Goal: Task Accomplishment & Management: Manage account settings

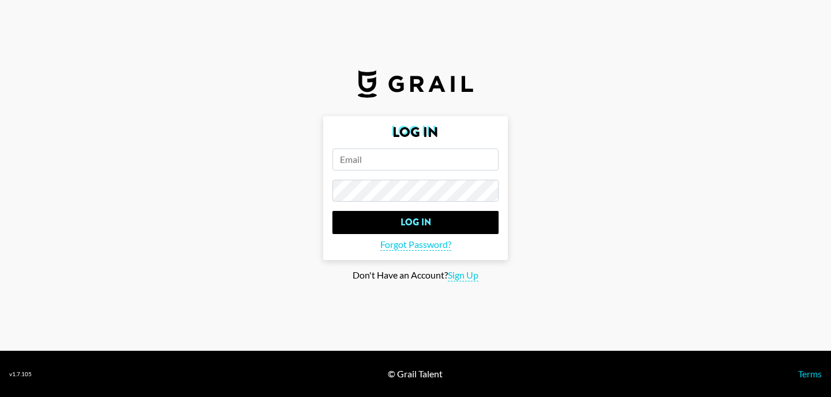
click at [457, 152] on input "email" at bounding box center [416, 159] width 166 height 22
type input "[PERSON_NAME]"
drag, startPoint x: 412, startPoint y: 159, endPoint x: 285, endPoint y: 155, distance: 127.1
click at [285, 155] on main "Log In cody Log In Forgot Password? Don't Have an Account? Sign Up" at bounding box center [415, 198] width 813 height 165
paste input "[EMAIL_ADDRESS][PERSON_NAME][DOMAIN_NAME]"
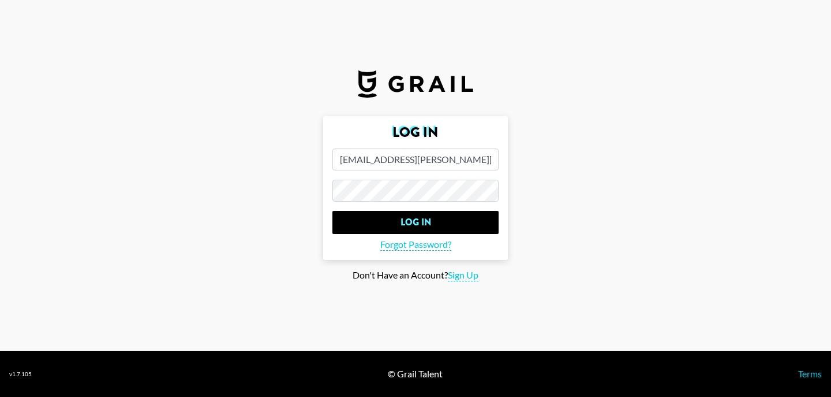
click at [333, 211] on input "Log In" at bounding box center [416, 222] width 166 height 23
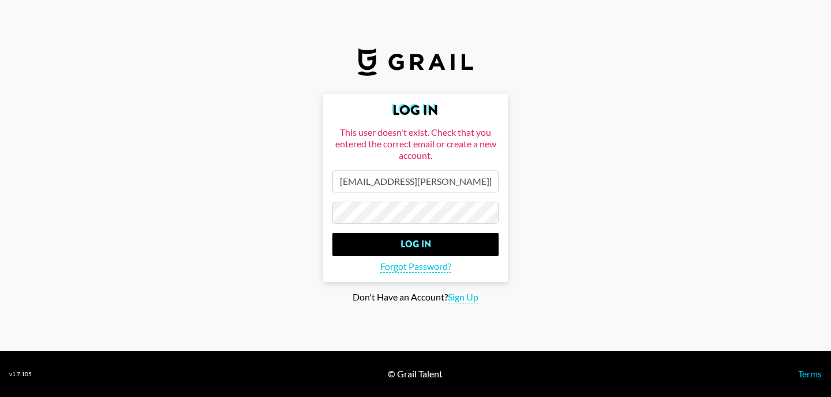
click at [333, 233] on input "Log In" at bounding box center [416, 244] width 166 height 23
click at [281, 200] on main "Log In This user doesn't exist. Check that you entered the correct email or cre…" at bounding box center [415, 198] width 813 height 209
click at [333, 233] on input "Log In" at bounding box center [416, 244] width 166 height 23
click at [341, 184] on input "[EMAIL_ADDRESS][PERSON_NAME][DOMAIN_NAME]" at bounding box center [416, 181] width 166 height 22
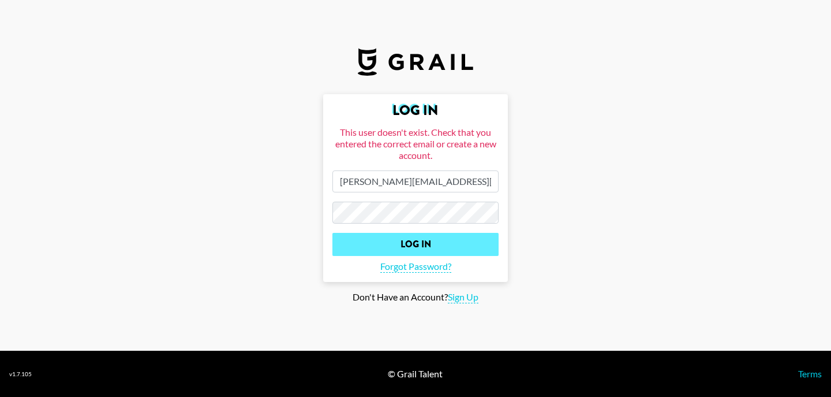
type input "[PERSON_NAME][EMAIL_ADDRESS][PERSON_NAME][DOMAIN_NAME]"
click at [374, 237] on input "Log In" at bounding box center [416, 244] width 166 height 23
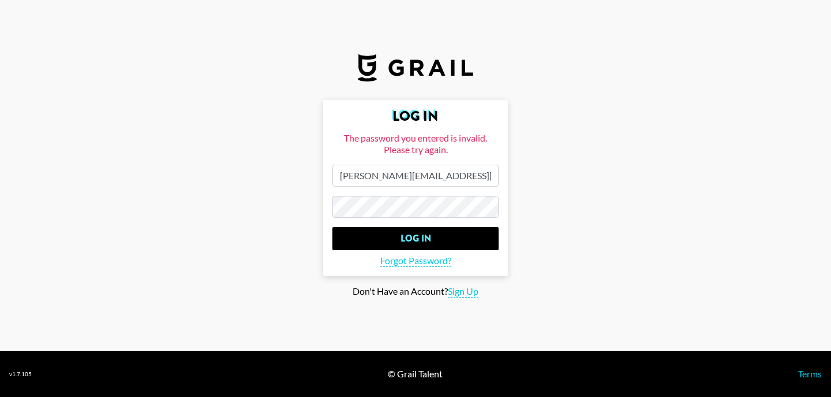
click at [349, 174] on input "[PERSON_NAME][EMAIL_ADDRESS][PERSON_NAME][DOMAIN_NAME]" at bounding box center [416, 176] width 166 height 22
click at [333, 227] on input "Log In" at bounding box center [416, 238] width 166 height 23
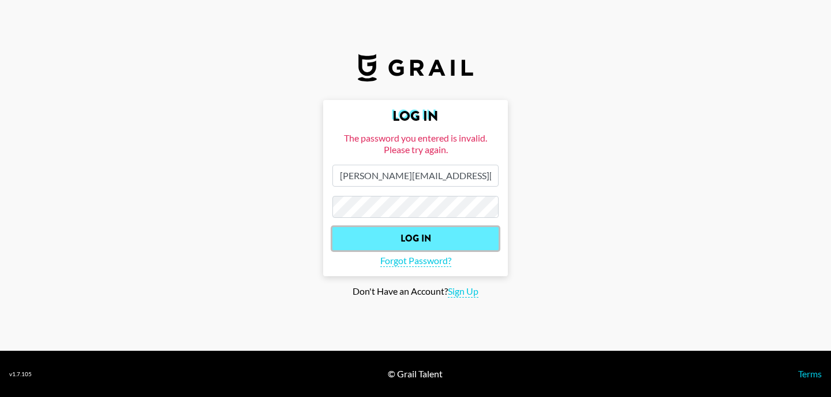
click at [451, 239] on input "Log In" at bounding box center [416, 238] width 166 height 23
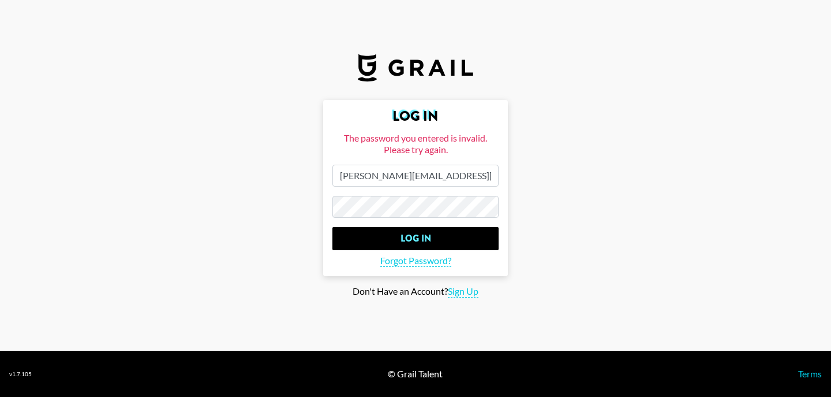
click at [271, 197] on main "Log In The password you entered is invalid. Please try again. [PERSON_NAME][EMA…" at bounding box center [415, 198] width 813 height 197
click at [333, 227] on input "Log In" at bounding box center [416, 238] width 166 height 23
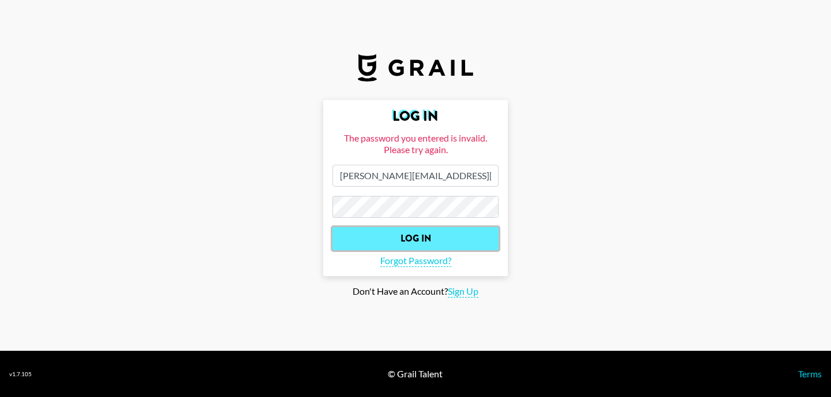
click at [371, 237] on input "Log In" at bounding box center [416, 238] width 166 height 23
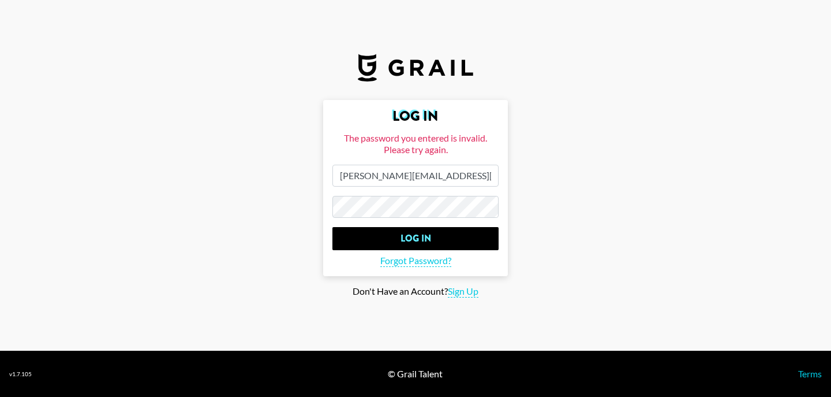
click at [333, 227] on input "Log In" at bounding box center [416, 238] width 166 height 23
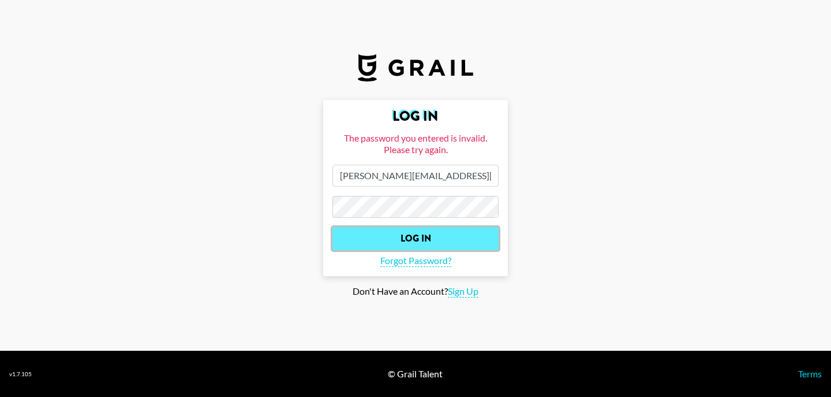
click at [423, 240] on input "Log In" at bounding box center [416, 238] width 166 height 23
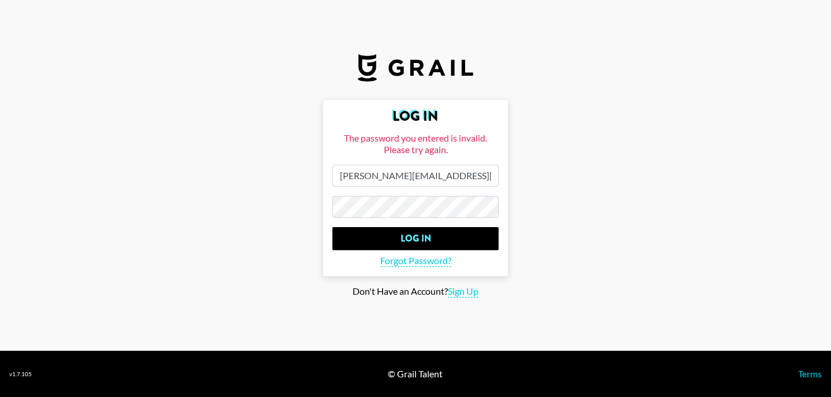
click at [478, 174] on input "[PERSON_NAME][EMAIL_ADDRESS][PERSON_NAME][DOMAIN_NAME]" at bounding box center [416, 176] width 166 height 22
click at [333, 227] on input "Log In" at bounding box center [416, 238] width 166 height 23
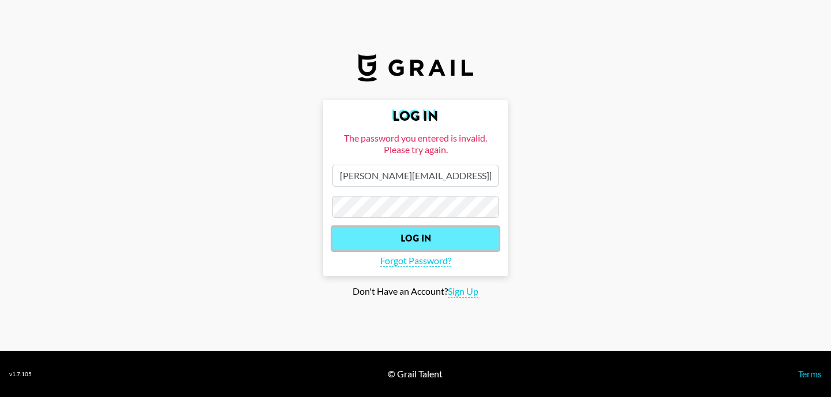
click at [371, 235] on input "Log In" at bounding box center [416, 238] width 166 height 23
